Goal: Transaction & Acquisition: Download file/media

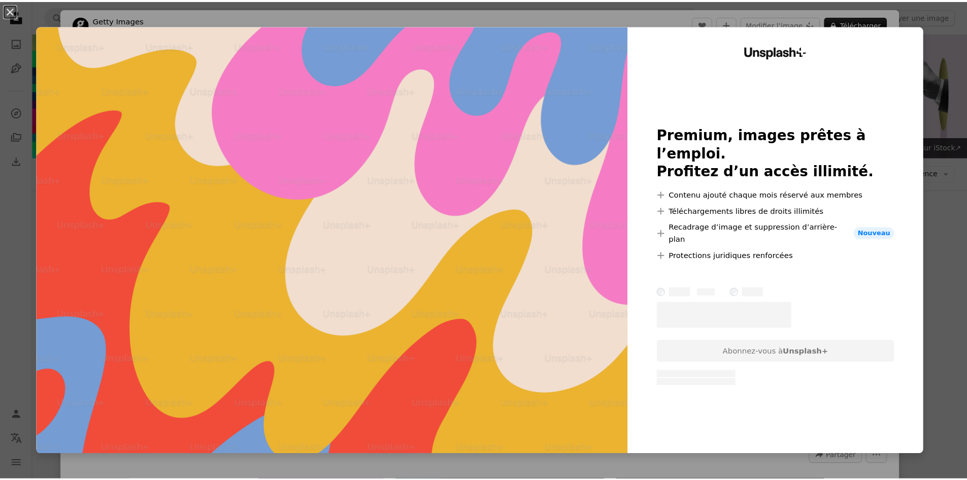
scroll to position [152, 0]
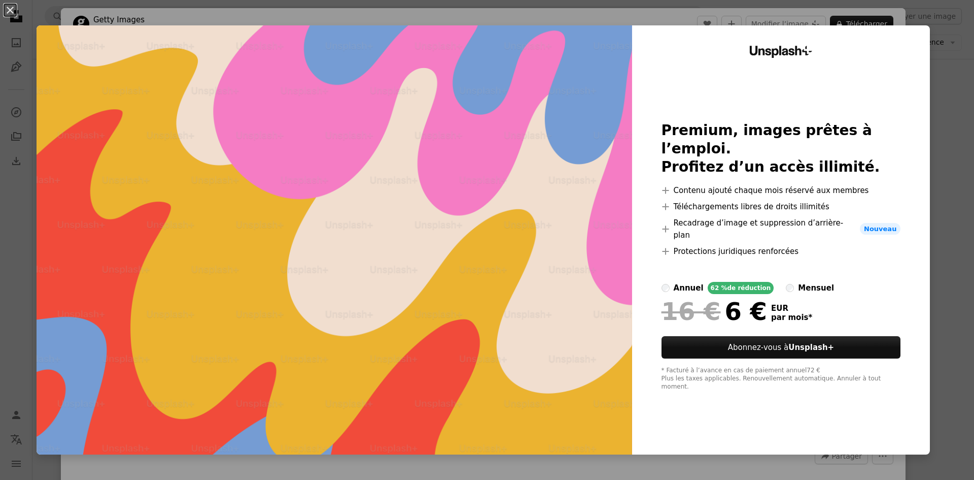
click at [961, 210] on div "An X shape Unsplash+ Premium, images prêtes à l’emploi. Profitez d’un accès ill…" at bounding box center [487, 240] width 974 height 480
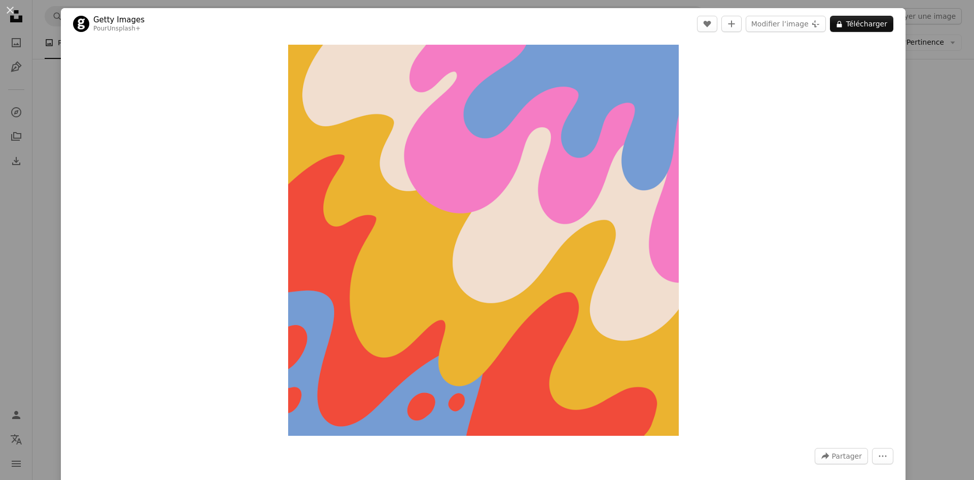
click at [907, 121] on div "An X shape Getty Images Pour Unsplash+ A heart A plus sign Modifier l’image Plu…" at bounding box center [487, 240] width 974 height 480
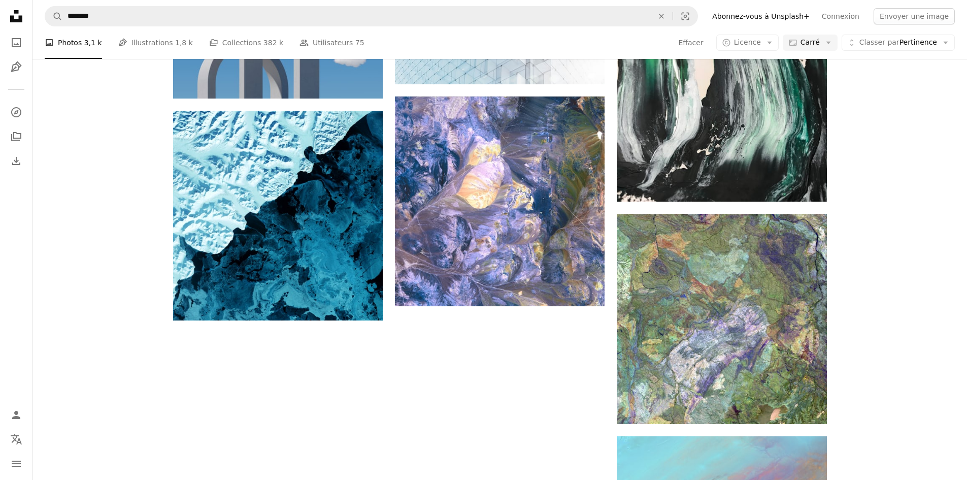
scroll to position [1478, 0]
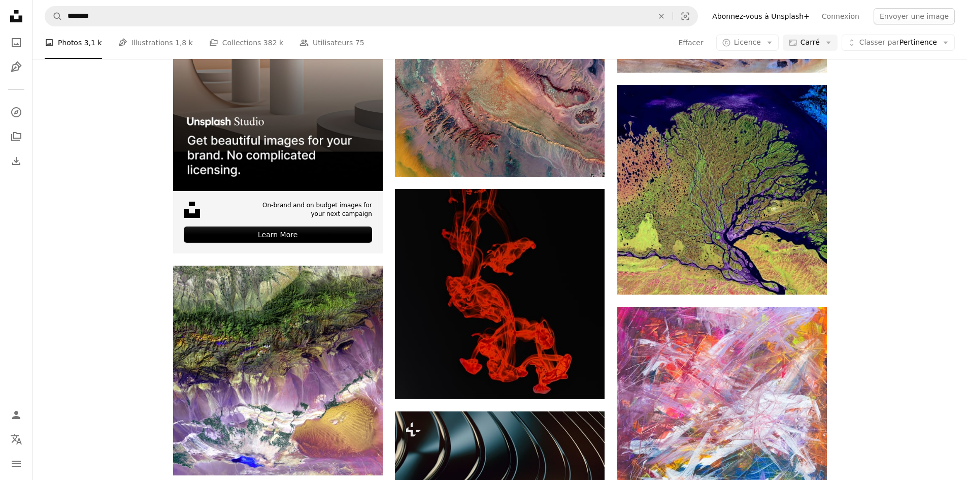
scroll to position [2493, 0]
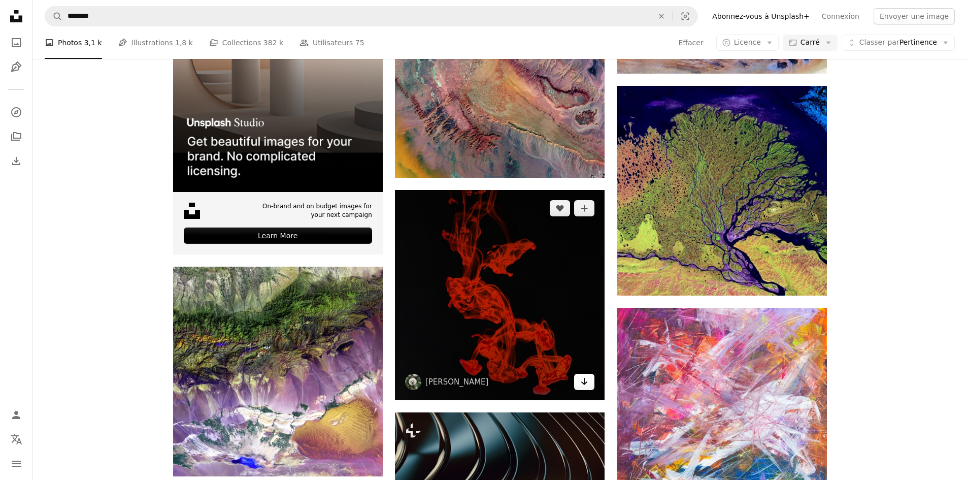
click at [585, 378] on icon "Télécharger" at bounding box center [584, 381] width 7 height 7
